Goal: Task Accomplishment & Management: Manage account settings

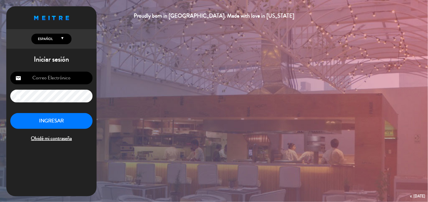
type input "[EMAIL_ADDRESS][DOMAIN_NAME]"
click at [66, 122] on button "INGRESAR" at bounding box center [51, 121] width 82 height 16
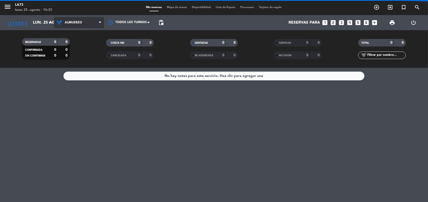
drag, startPoint x: 86, startPoint y: 23, endPoint x: 87, endPoint y: 44, distance: 20.4
click at [85, 23] on span "Almuerzo" at bounding box center [79, 22] width 50 height 11
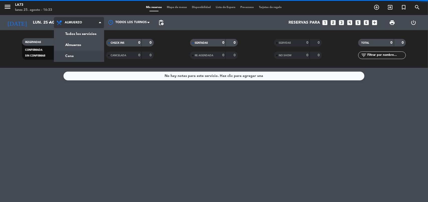
click at [87, 55] on div "menu LA73 [DATE] 25. agosto - 16:33 Mis reservas Mapa de mesas Disponibilidad L…" at bounding box center [214, 34] width 428 height 68
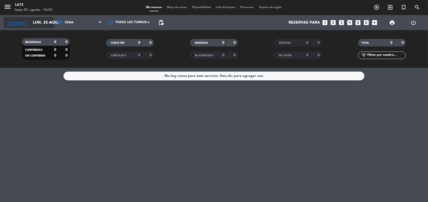
click at [53, 23] on input "lun. 25 ago." at bounding box center [56, 23] width 53 height 10
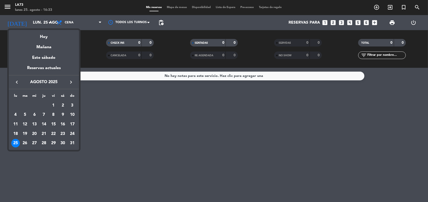
click at [64, 20] on div at bounding box center [214, 101] width 428 height 202
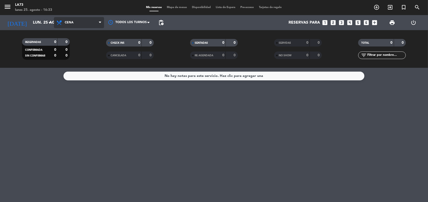
click at [95, 21] on span "Cena" at bounding box center [79, 22] width 50 height 11
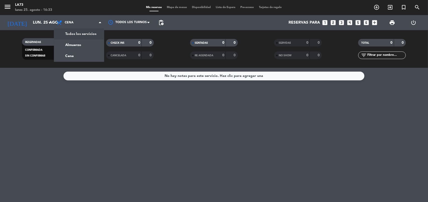
click at [91, 33] on div "menu LA73 [DATE] 25. agosto - 16:33 Mis reservas Mapa de mesas Disponibilidad L…" at bounding box center [214, 34] width 428 height 68
